Goal: Browse casually: Explore the website without a specific task or goal

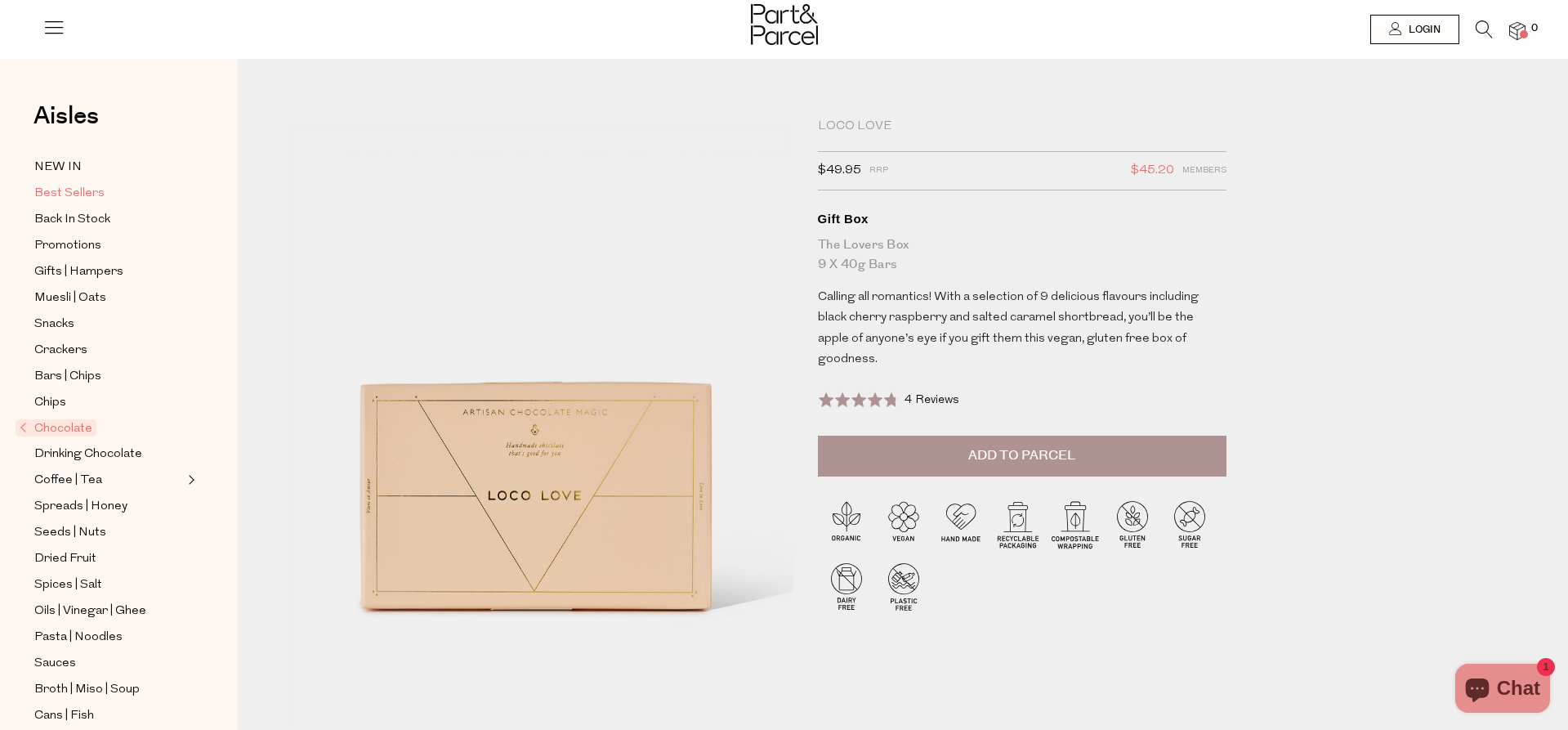
scroll to position [0, 8]
click at [109, 273] on span "Gifts | Hampers" at bounding box center [79, 273] width 90 height 19
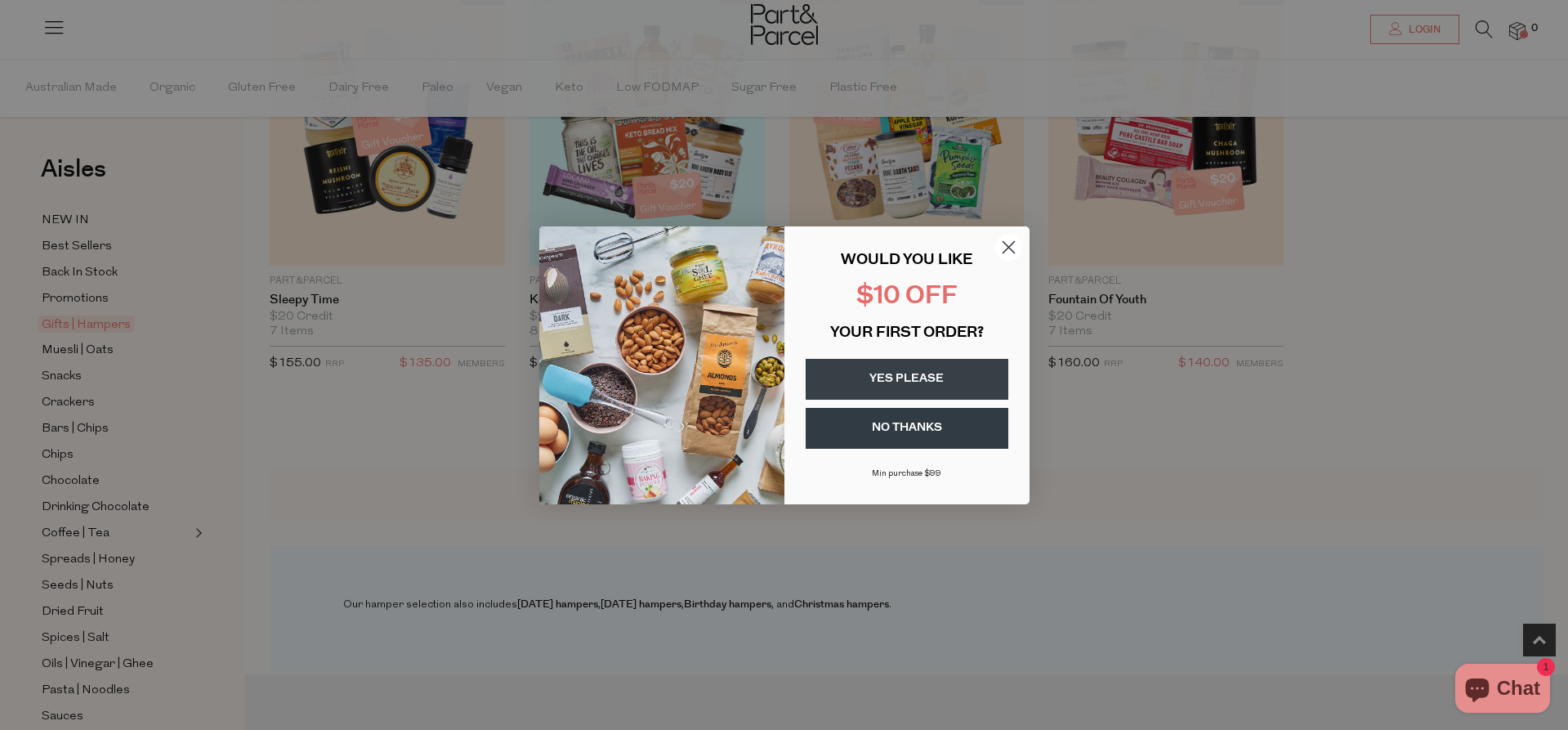
scroll to position [650, 0]
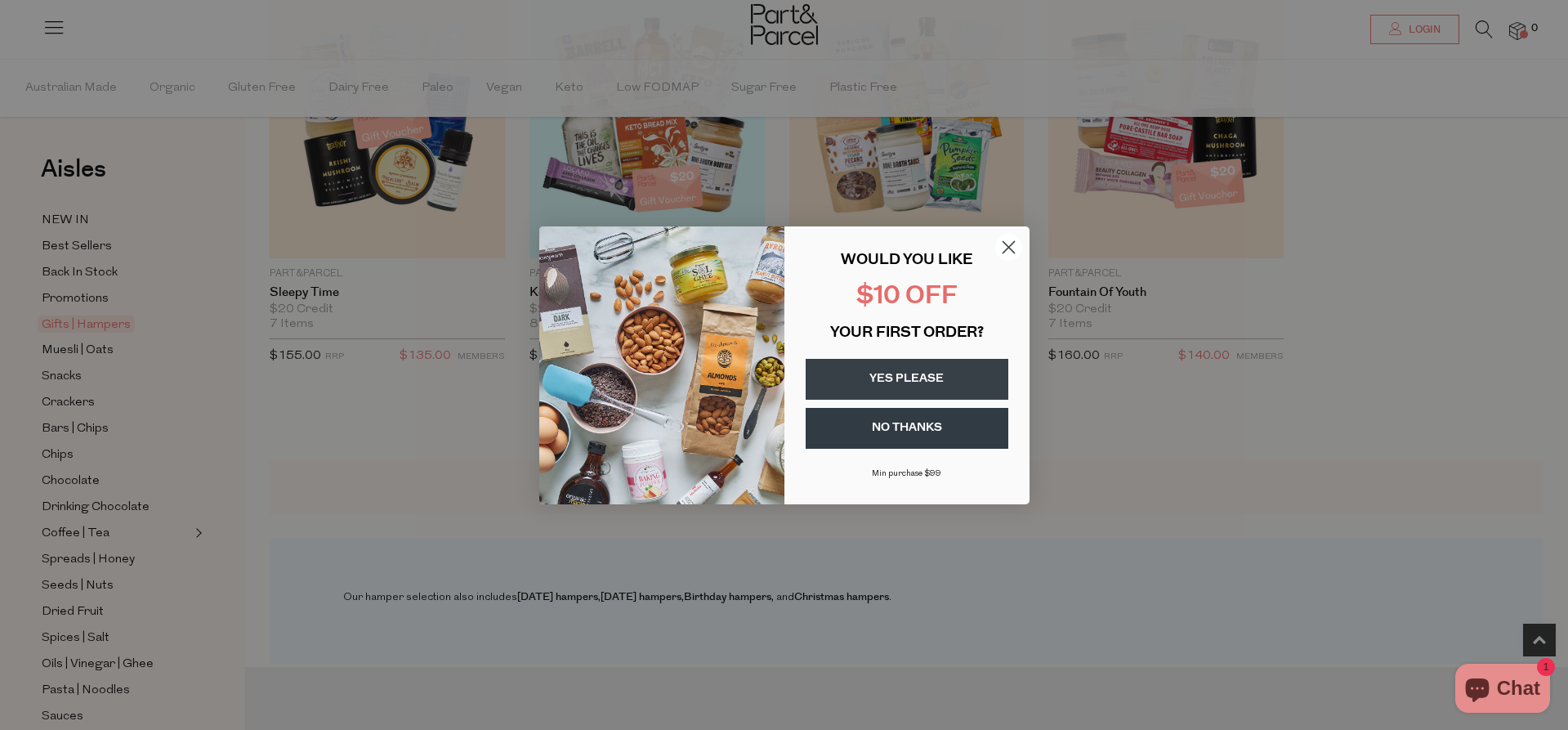
click at [1008, 245] on icon "Close dialog" at bounding box center [1008, 246] width 28 height 28
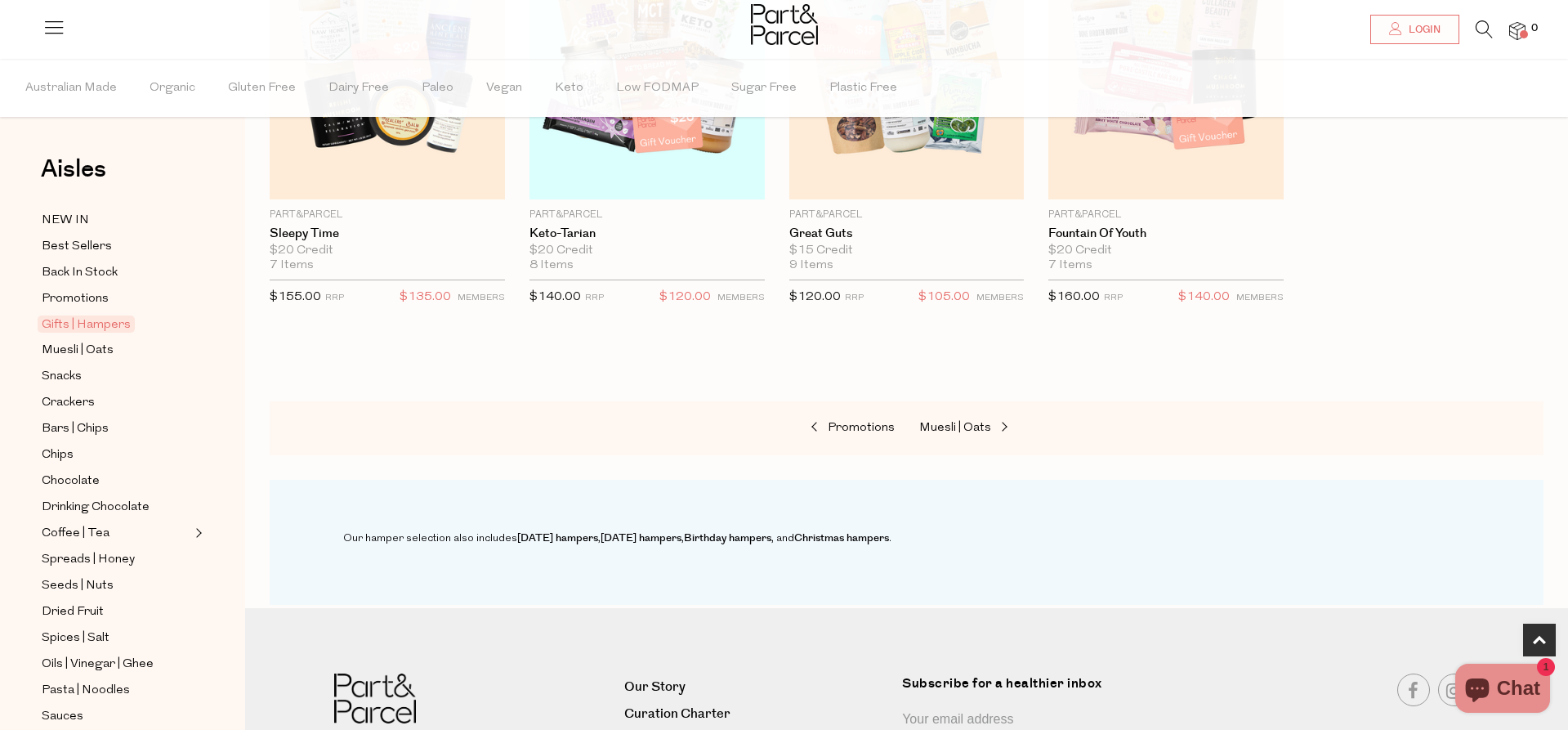
scroll to position [711, 0]
click at [94, 482] on span "Chocolate" at bounding box center [71, 481] width 58 height 19
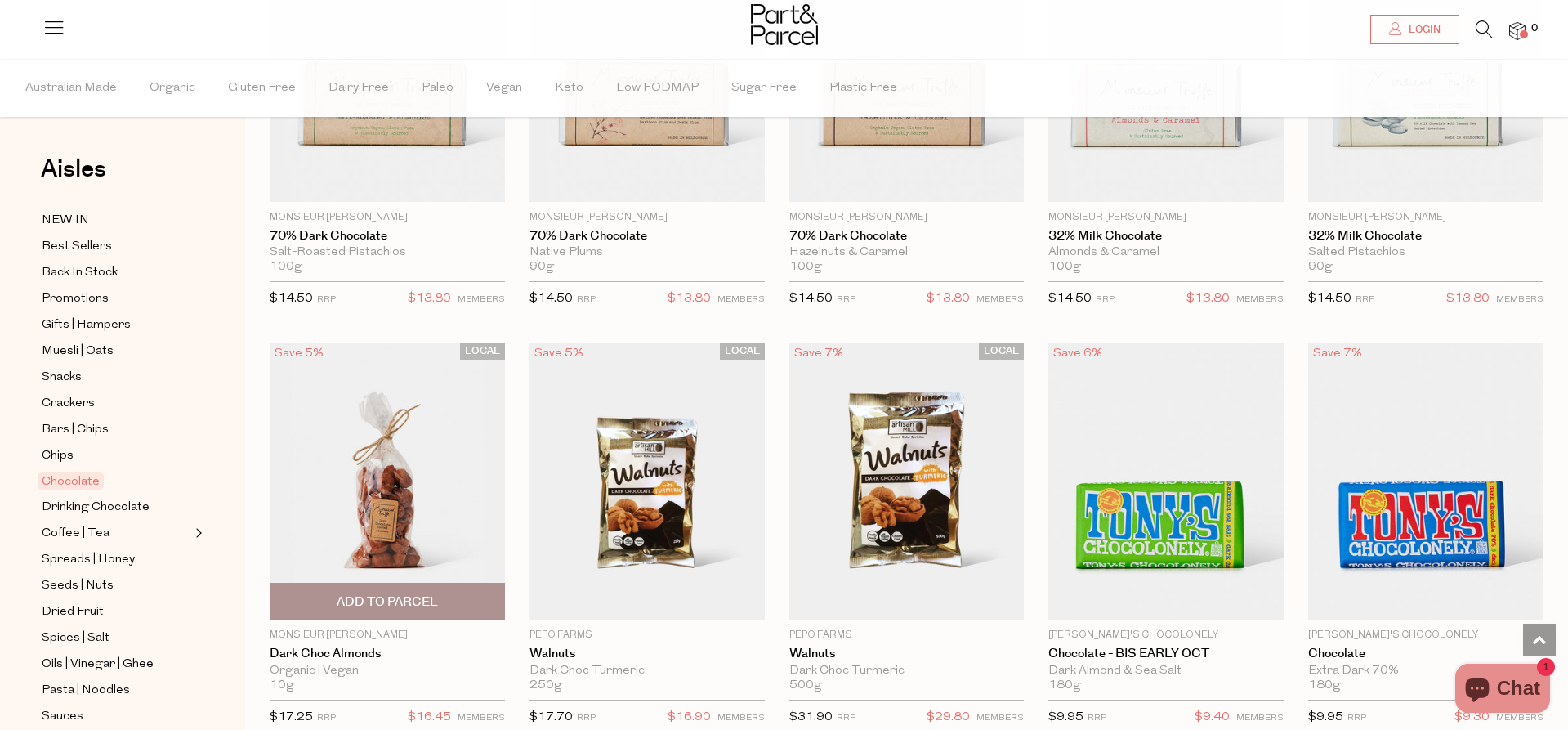
scroll to position [2848, 0]
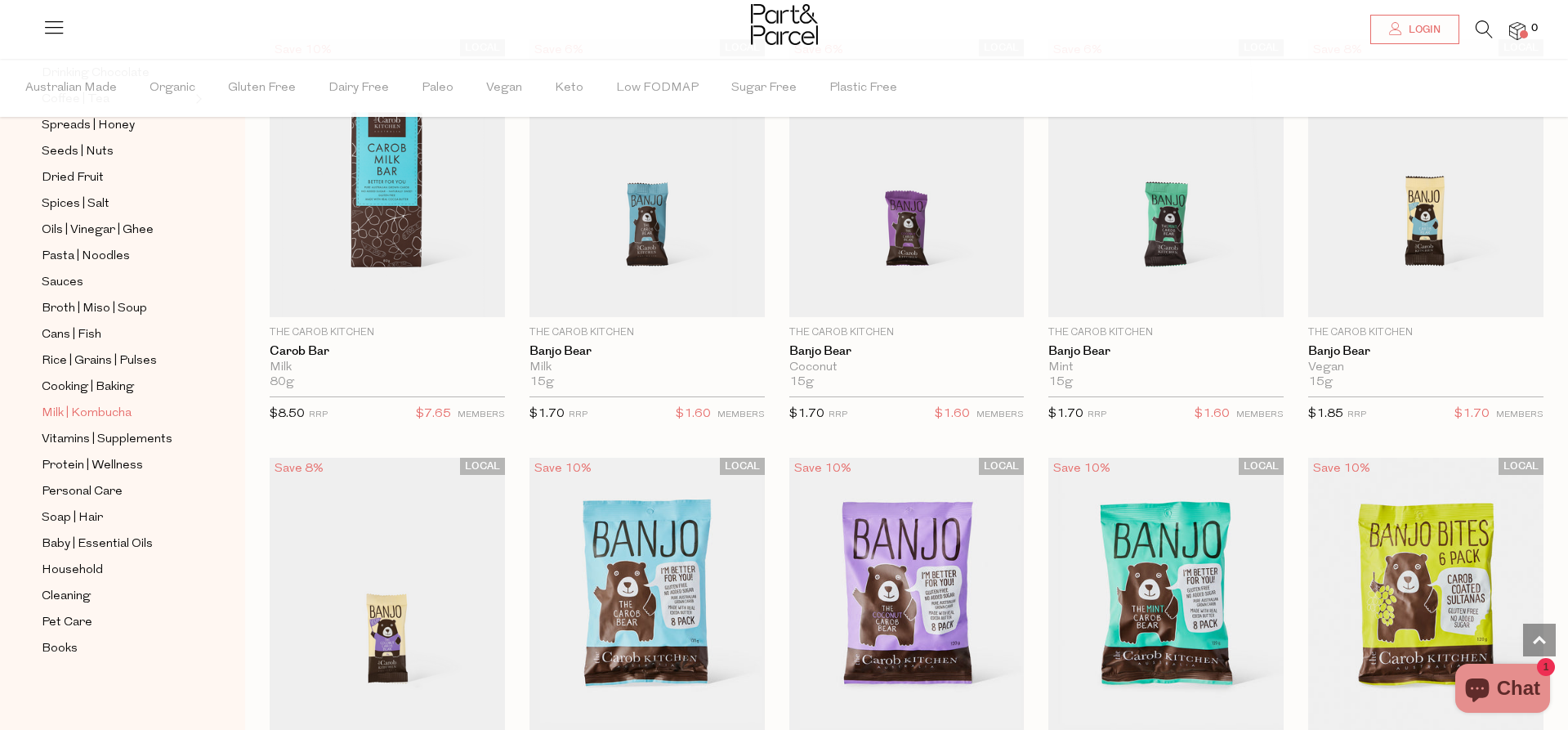
scroll to position [434, 0]
click at [113, 493] on span "Personal Care" at bounding box center [82, 492] width 81 height 19
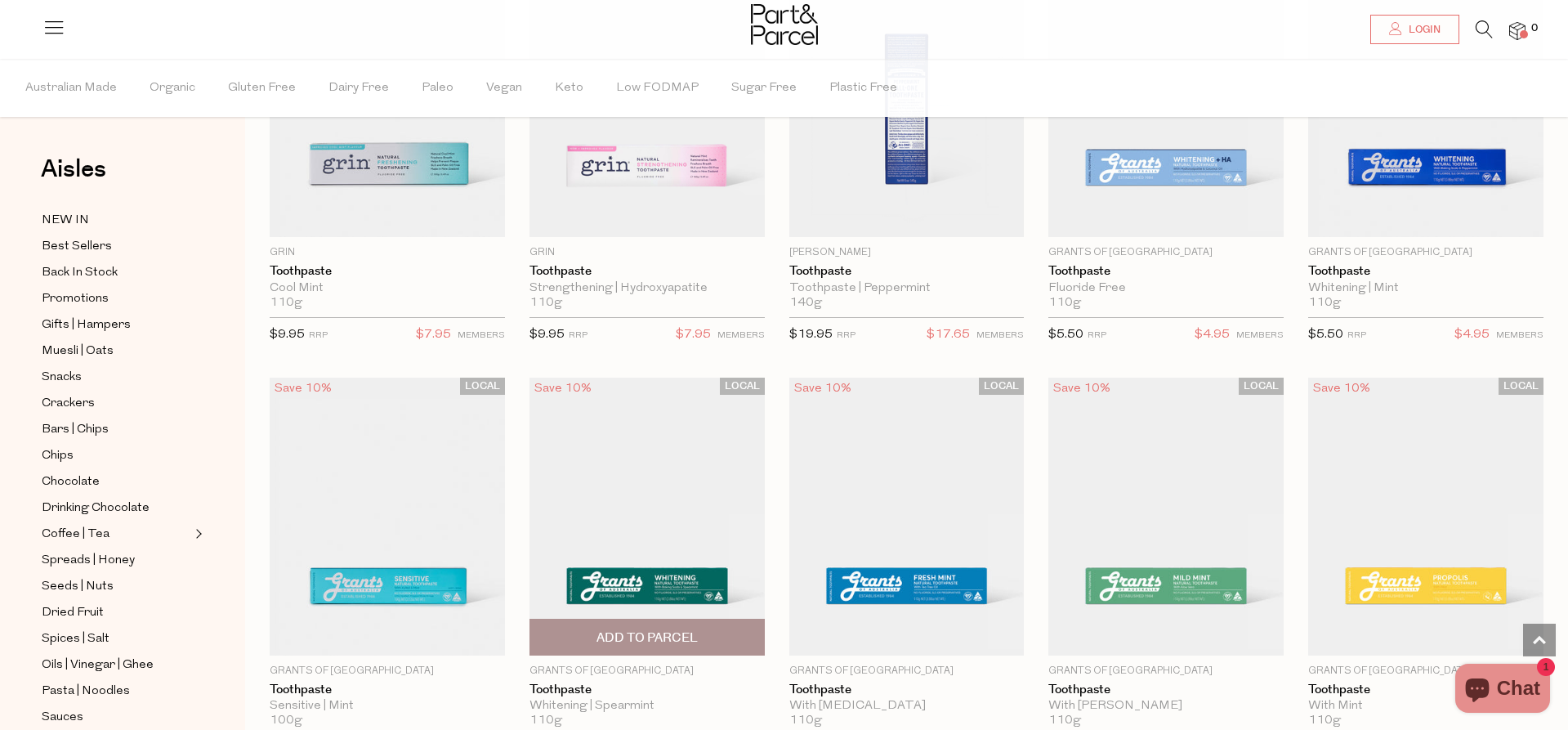
scroll to position [2344, 0]
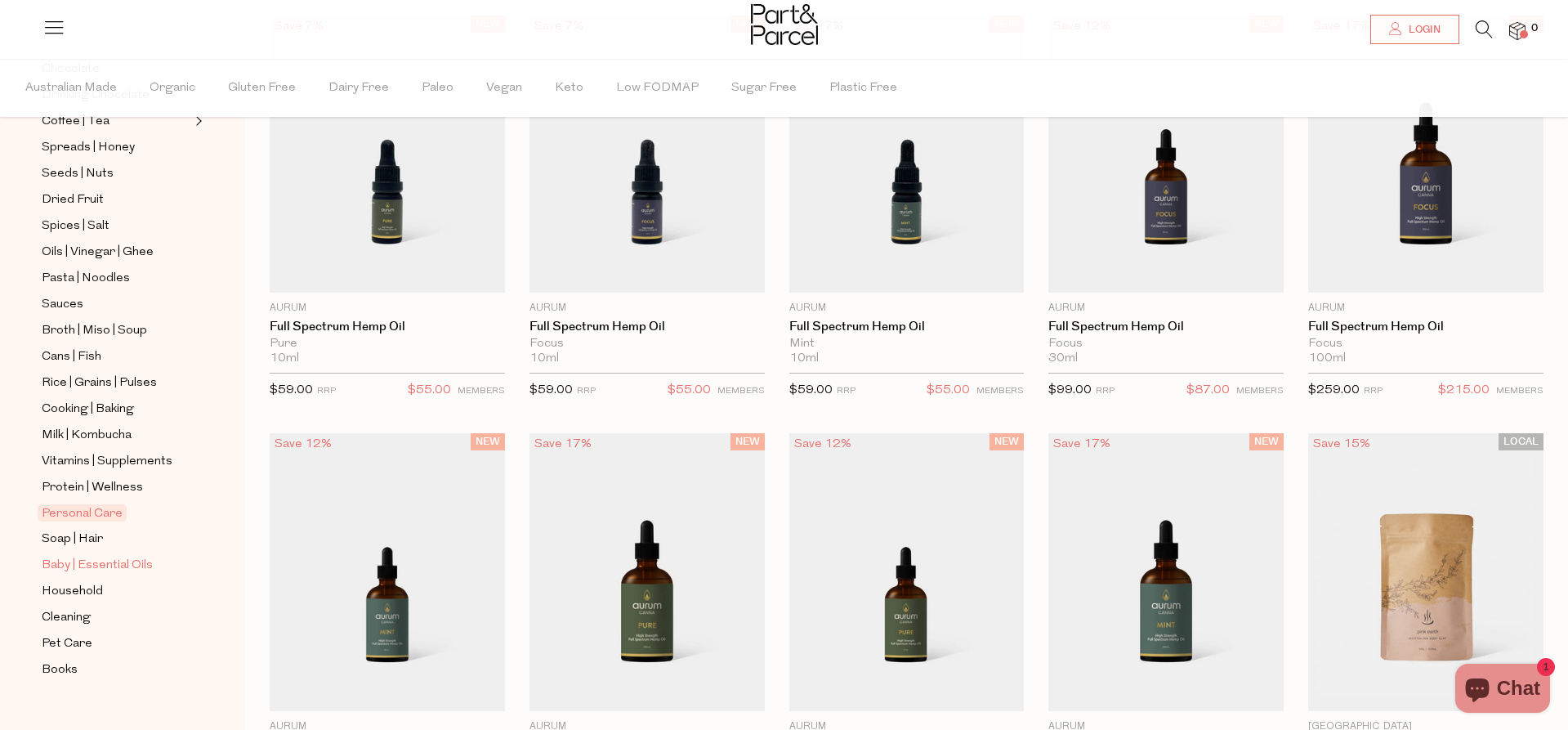
scroll to position [414, 0]
click at [84, 536] on span "Soap | Hair" at bounding box center [72, 538] width 61 height 19
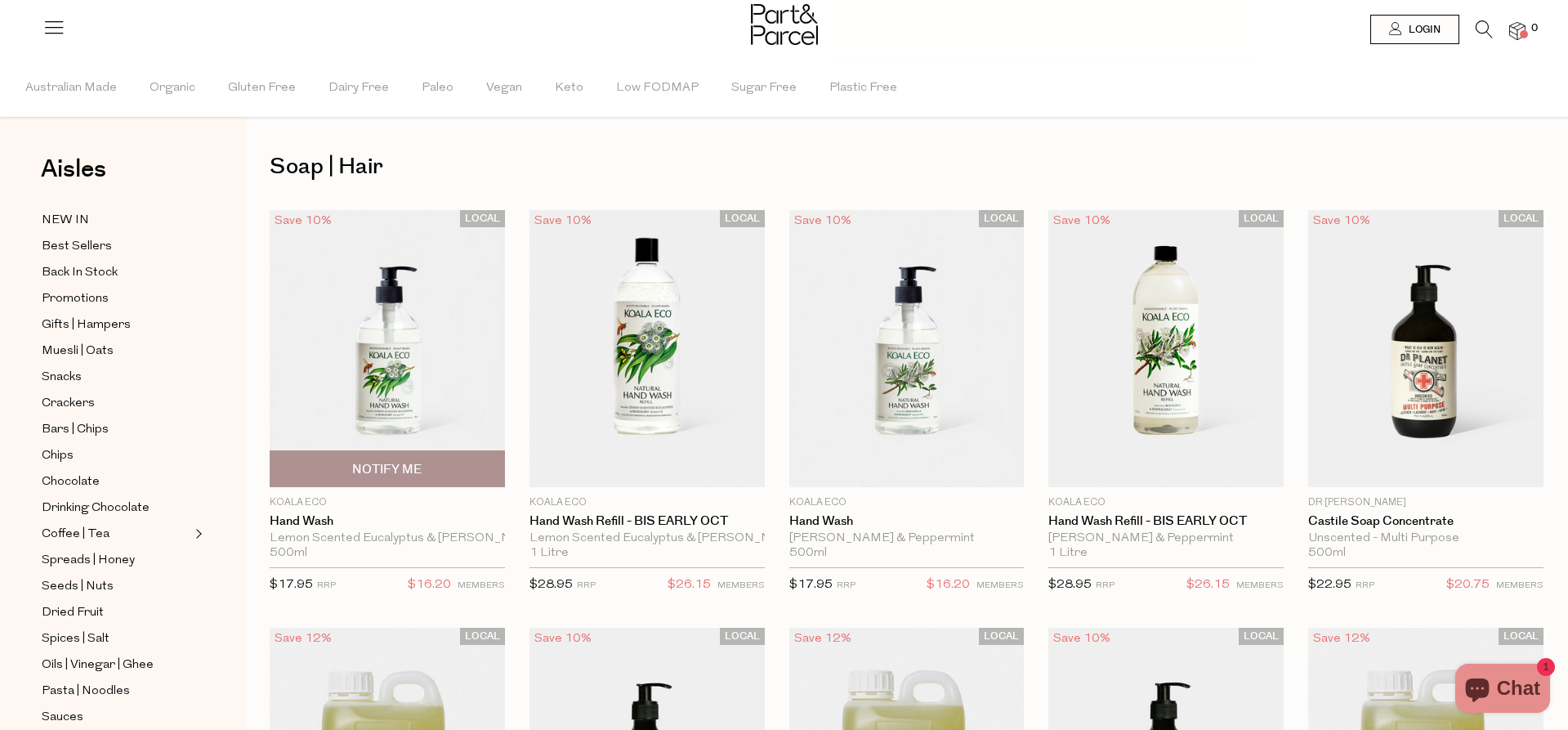
scroll to position [3, 0]
click at [161, 90] on span "Organic" at bounding box center [172, 88] width 46 height 57
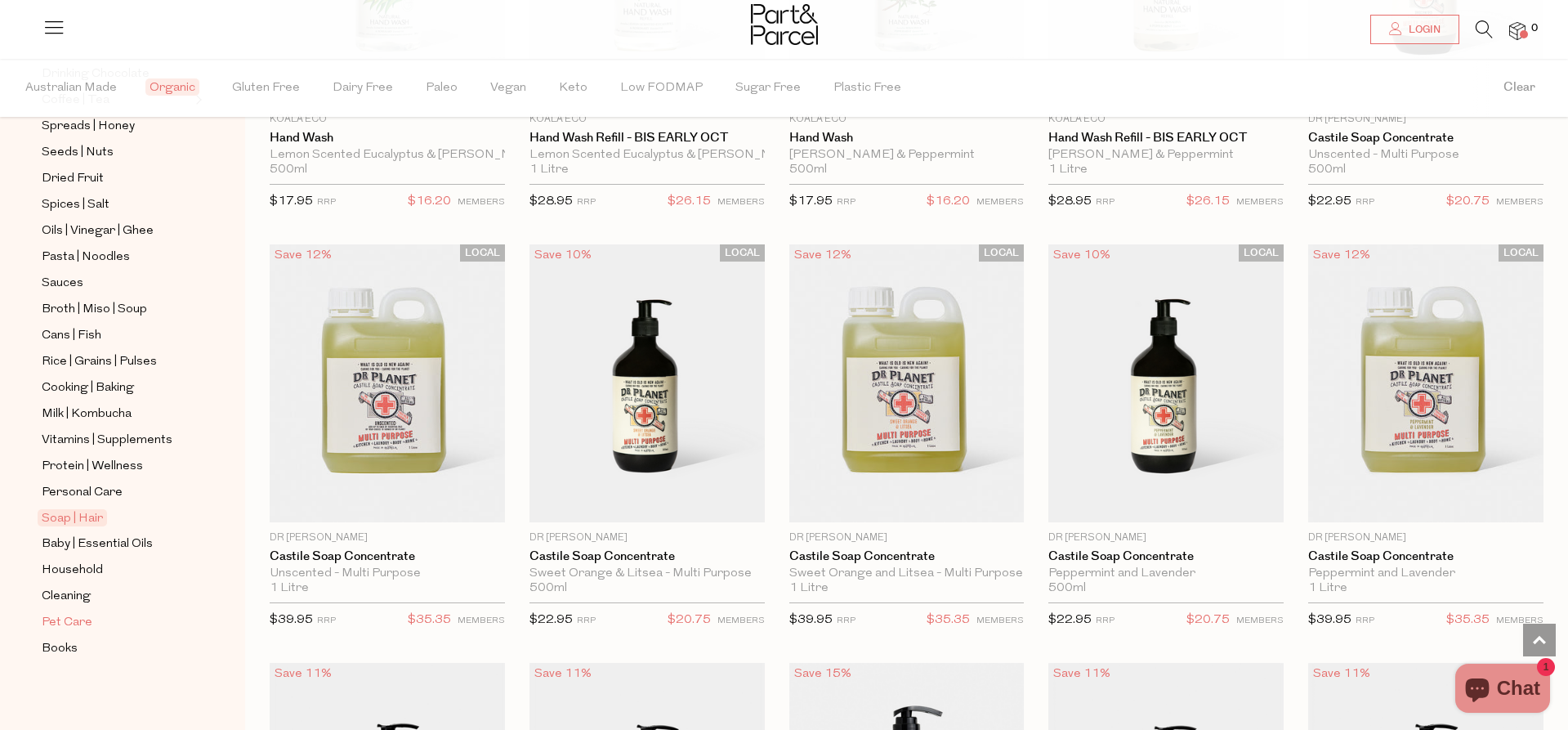
scroll to position [434, 0]
click at [101, 469] on span "Protein | Wellness" at bounding box center [92, 466] width 101 height 19
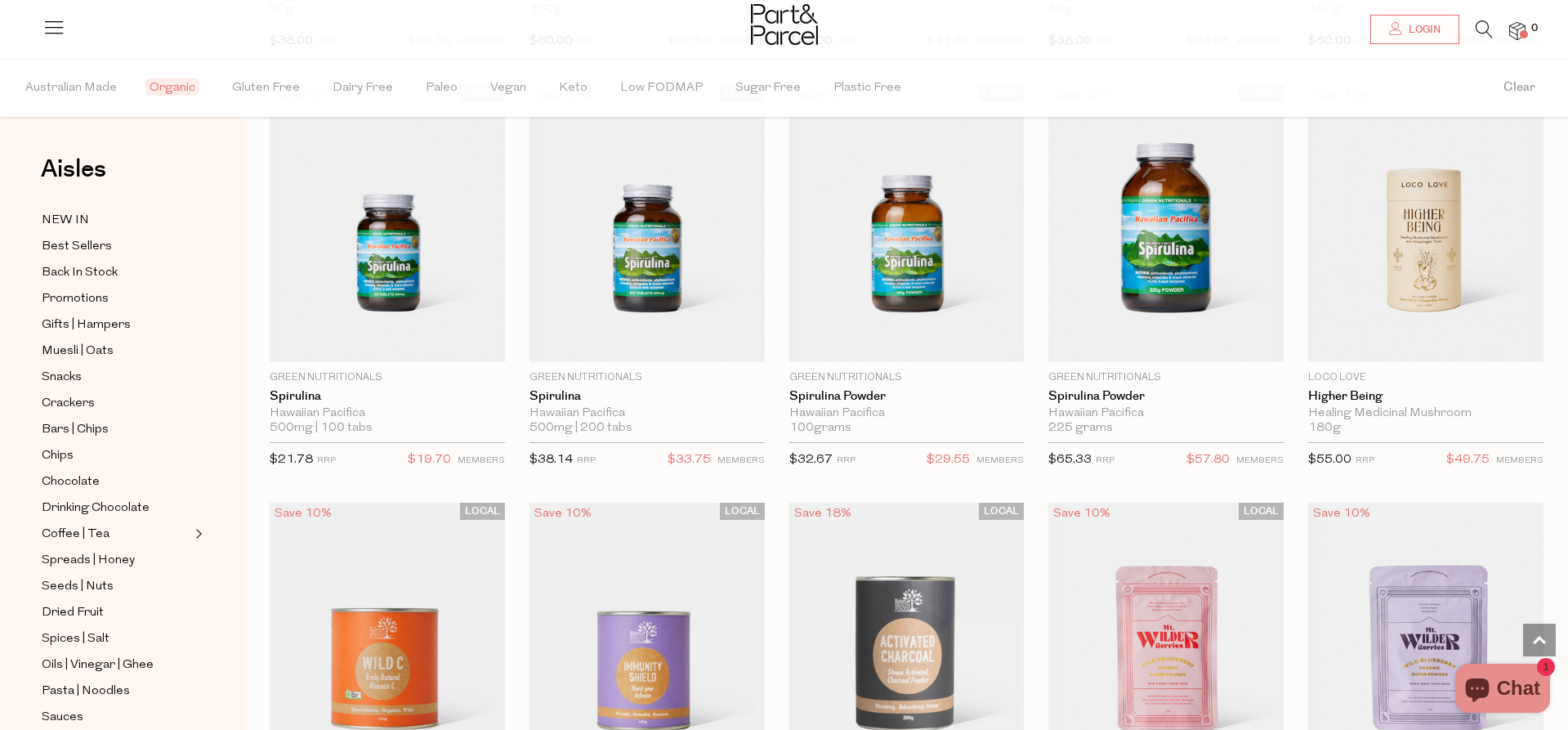
scroll to position [2654, 0]
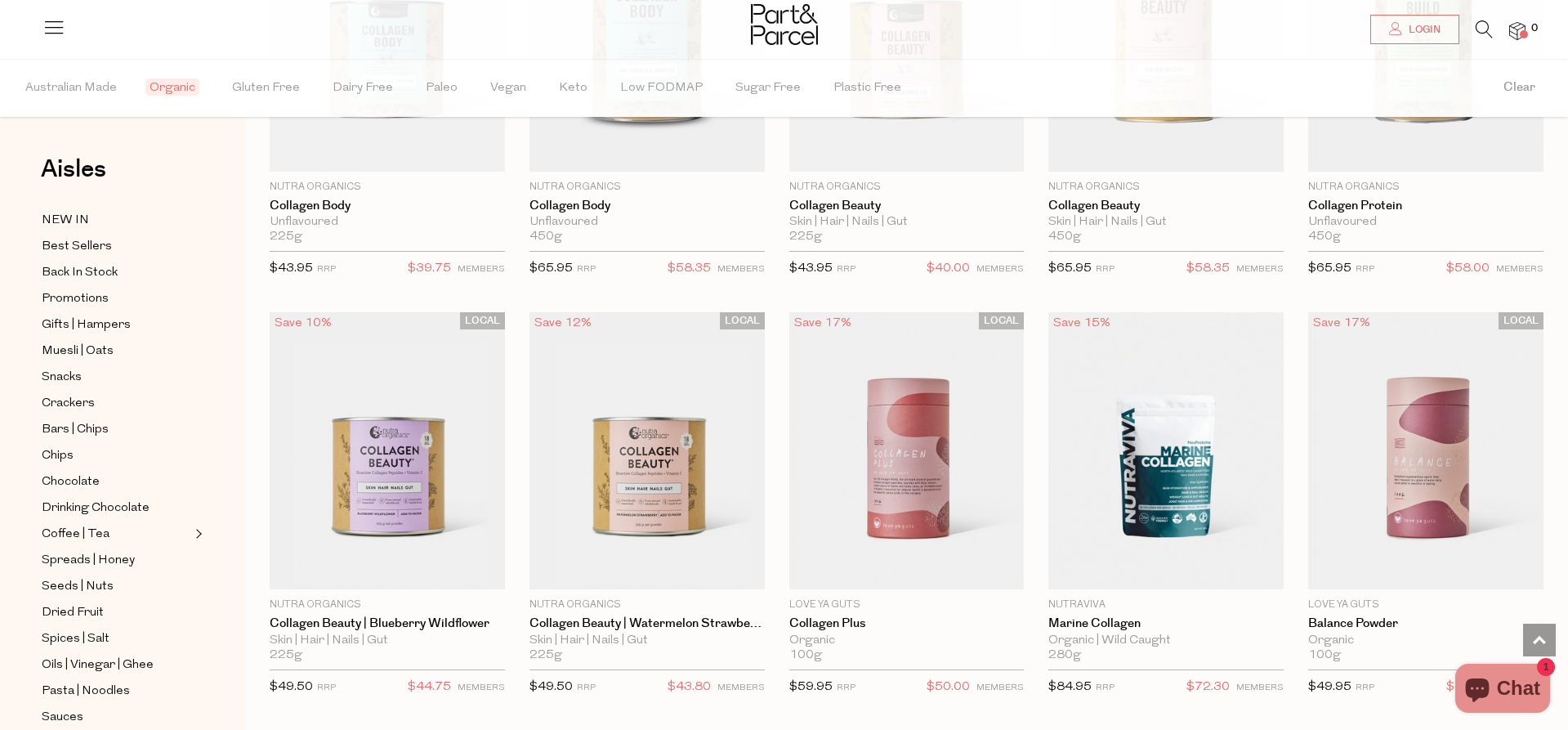
scroll to position [939, 0]
